Goal: Navigation & Orientation: Find specific page/section

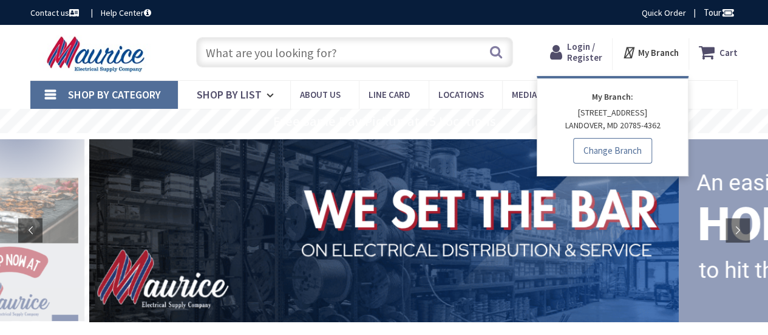
click at [609, 145] on link "Change Branch" at bounding box center [612, 151] width 79 height 26
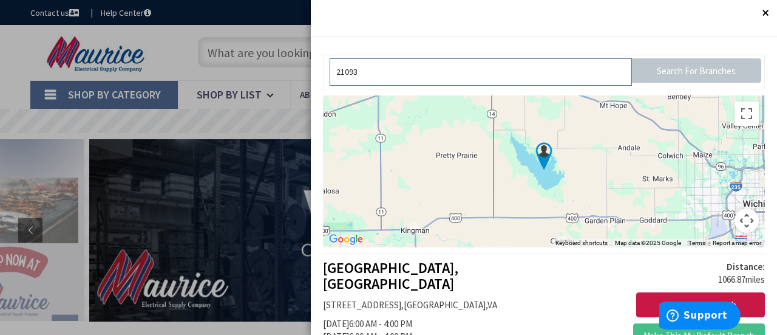
type input "21093"
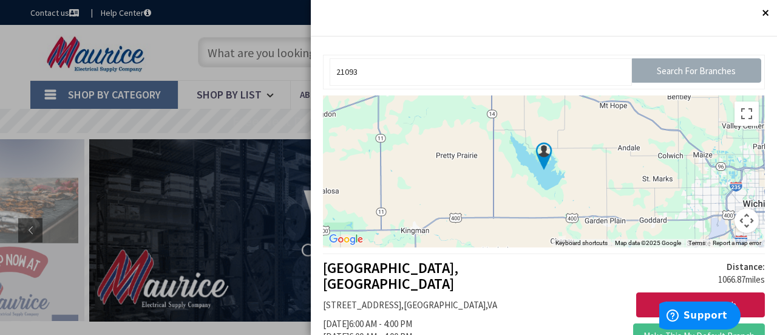
click at [677, 70] on input "Search For Branches" at bounding box center [696, 70] width 129 height 24
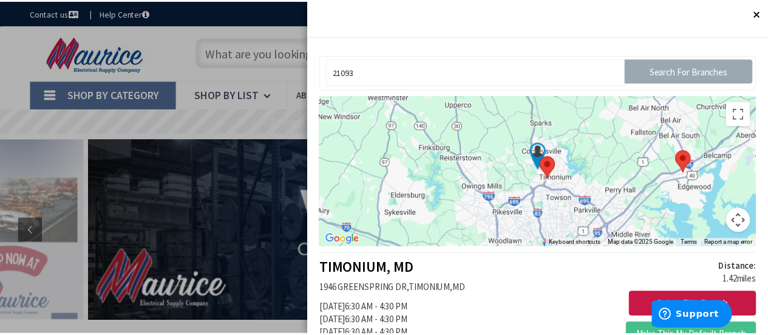
scroll to position [121, 0]
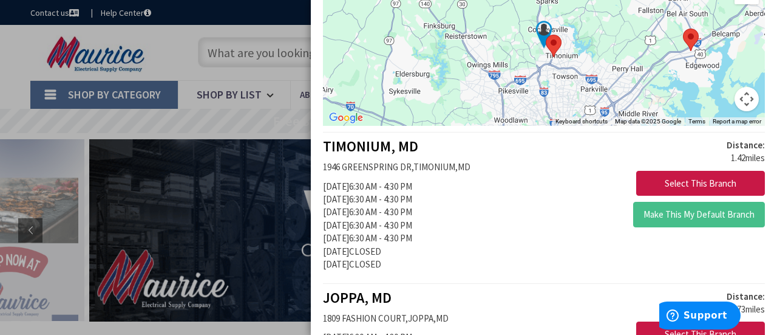
click at [702, 164] on div "Distance: 1.42 miles Select This Branch Make This My Default Branch" at bounding box center [659, 185] width 230 height 95
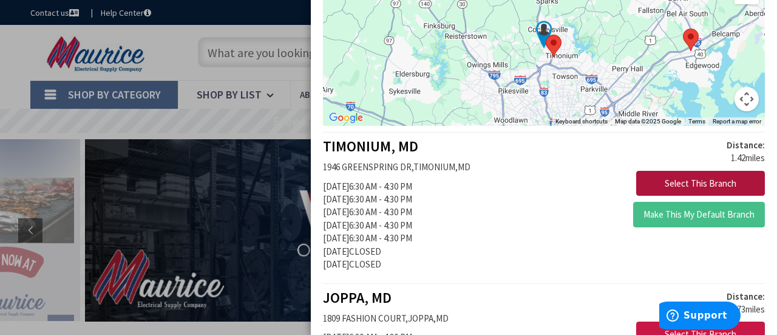
click at [694, 177] on button "Select This Branch" at bounding box center [700, 184] width 129 height 26
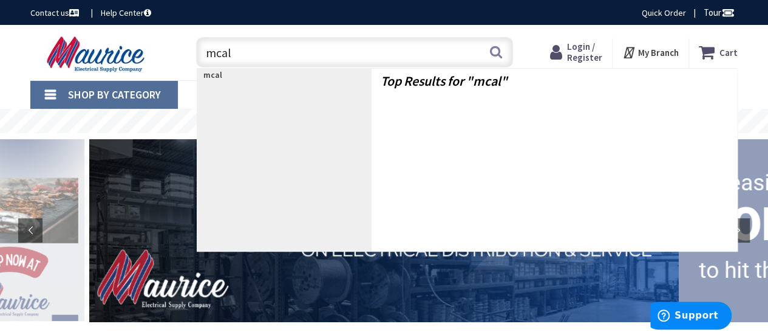
type input "mcal4"
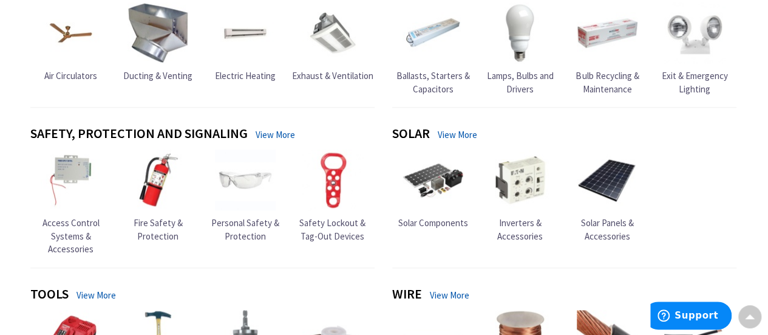
scroll to position [668, 0]
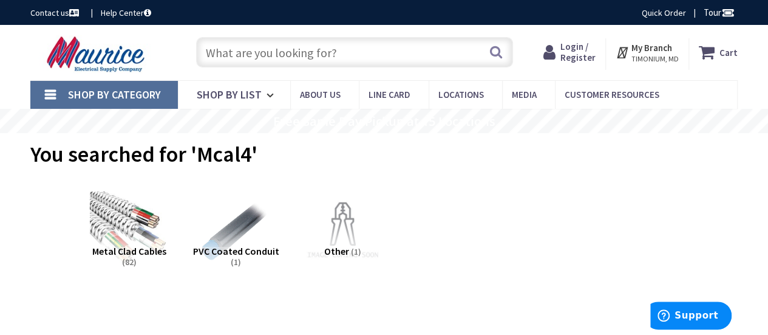
click at [652, 47] on strong "My Branch" at bounding box center [652, 48] width 41 height 12
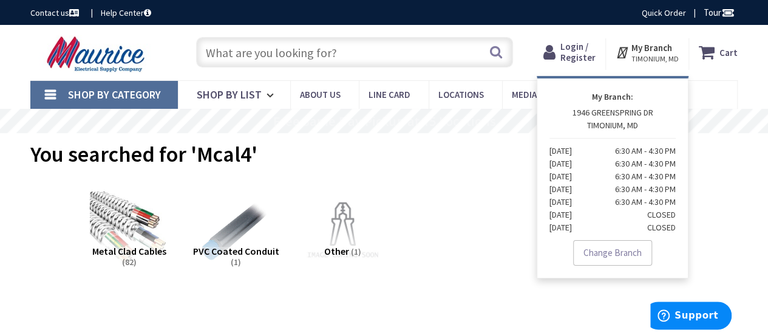
click at [616, 101] on strong "My Branch:" at bounding box center [613, 96] width 126 height 13
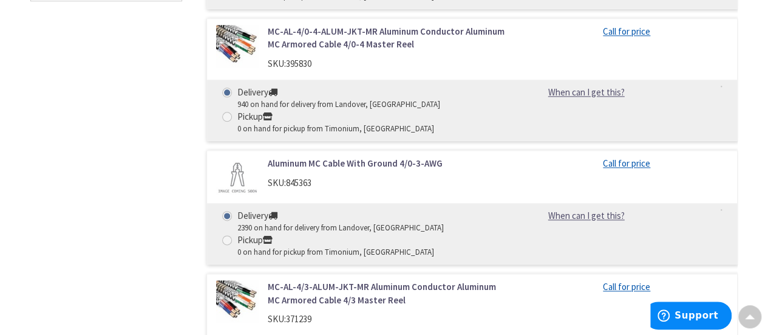
scroll to position [790, 0]
